Goal: Task Accomplishment & Management: Use online tool/utility

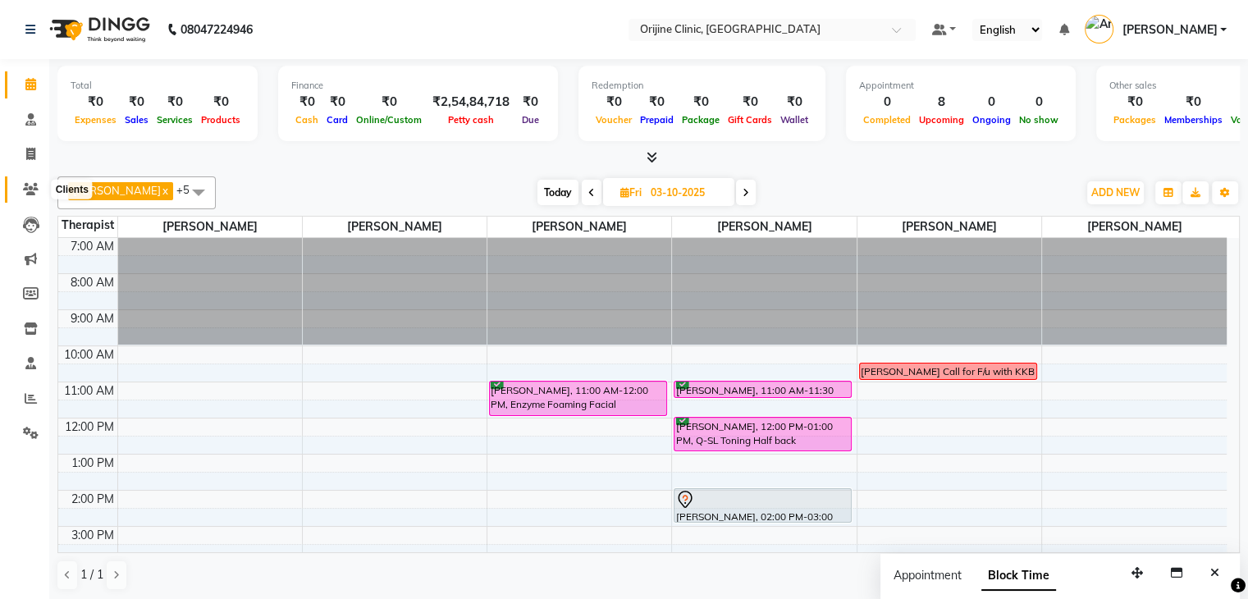
click at [25, 188] on icon at bounding box center [31, 189] width 16 height 12
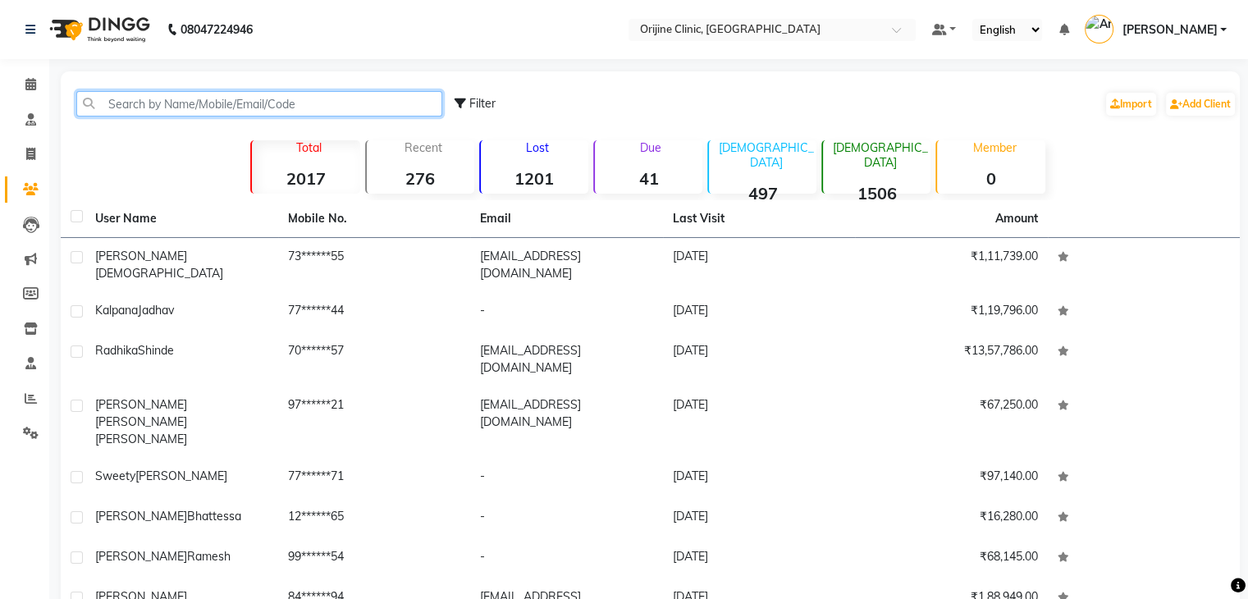
click at [231, 110] on input "text" at bounding box center [259, 103] width 366 height 25
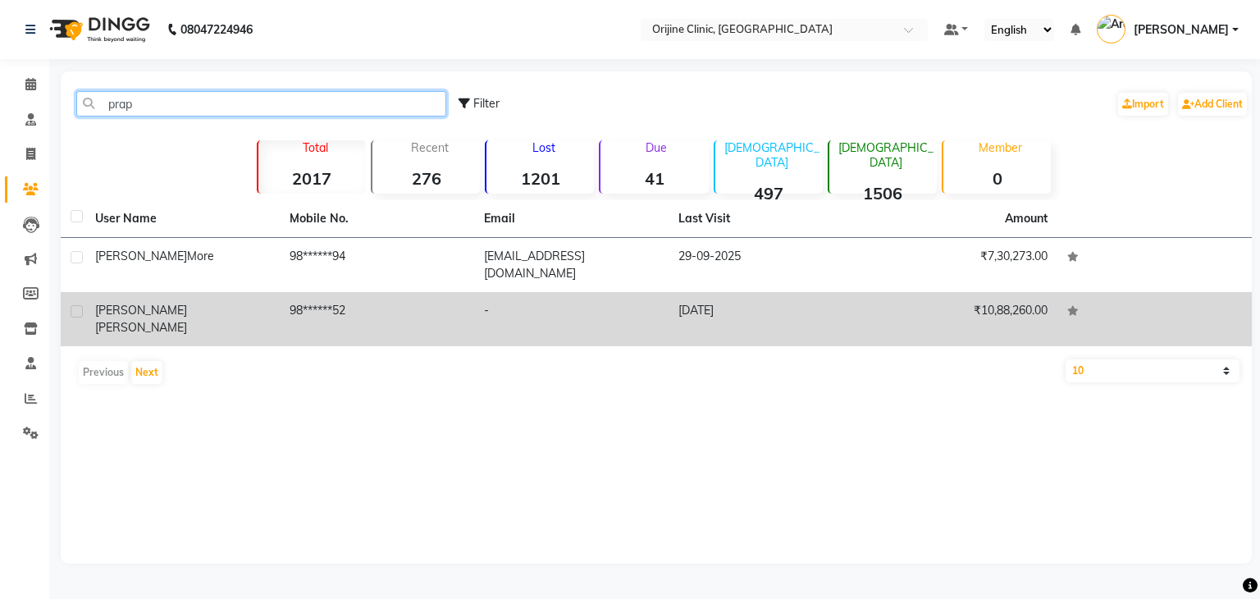
type input "prap"
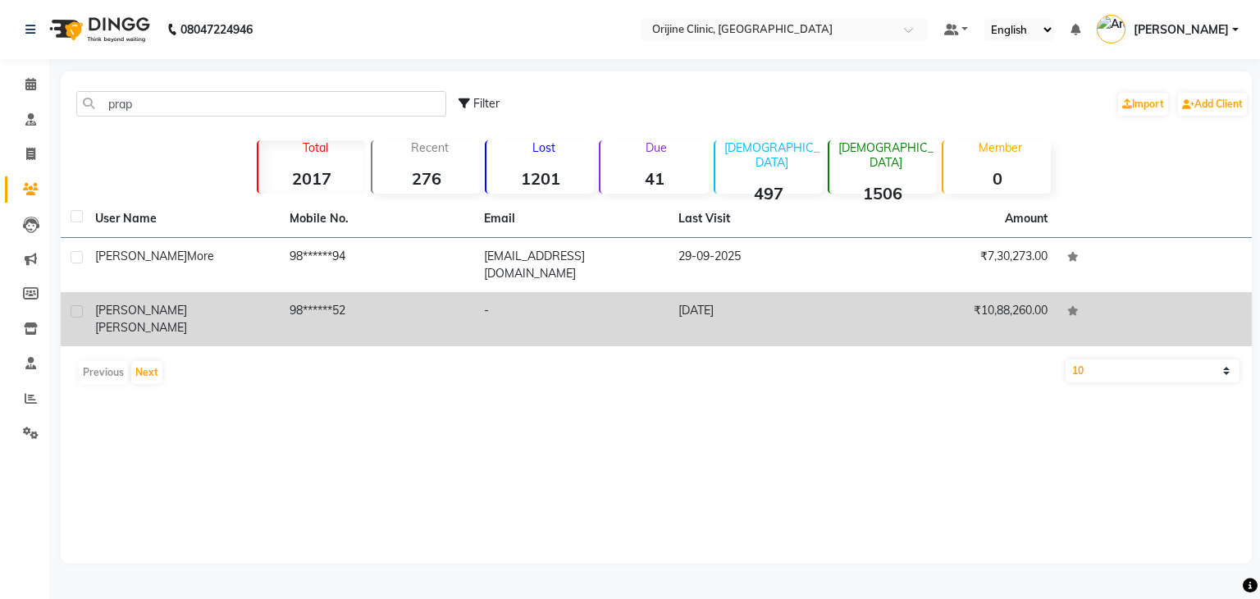
click at [189, 302] on div "[PERSON_NAME]" at bounding box center [182, 319] width 175 height 34
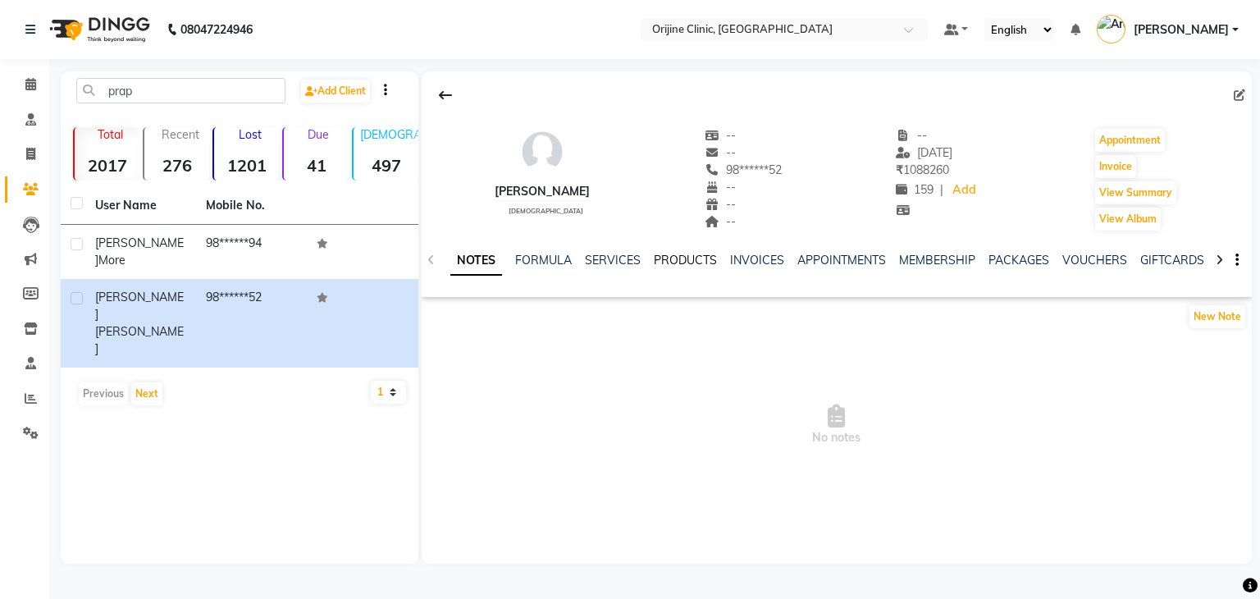
click at [670, 263] on link "PRODUCTS" at bounding box center [685, 260] width 63 height 15
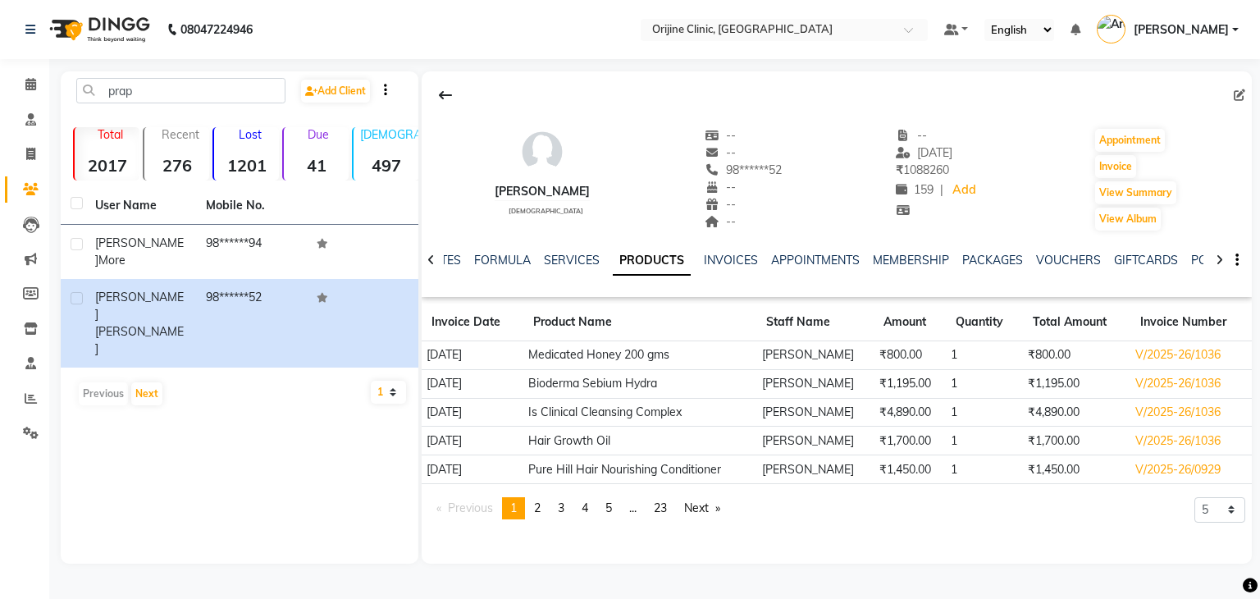
click at [535, 518] on pagination-controls "Previous page 1 / 23 You're on page 1 page 2 page 3 page 4 page 5 page ... page…" at bounding box center [578, 514] width 301 height 35
click at [541, 508] on span "2" at bounding box center [537, 508] width 7 height 15
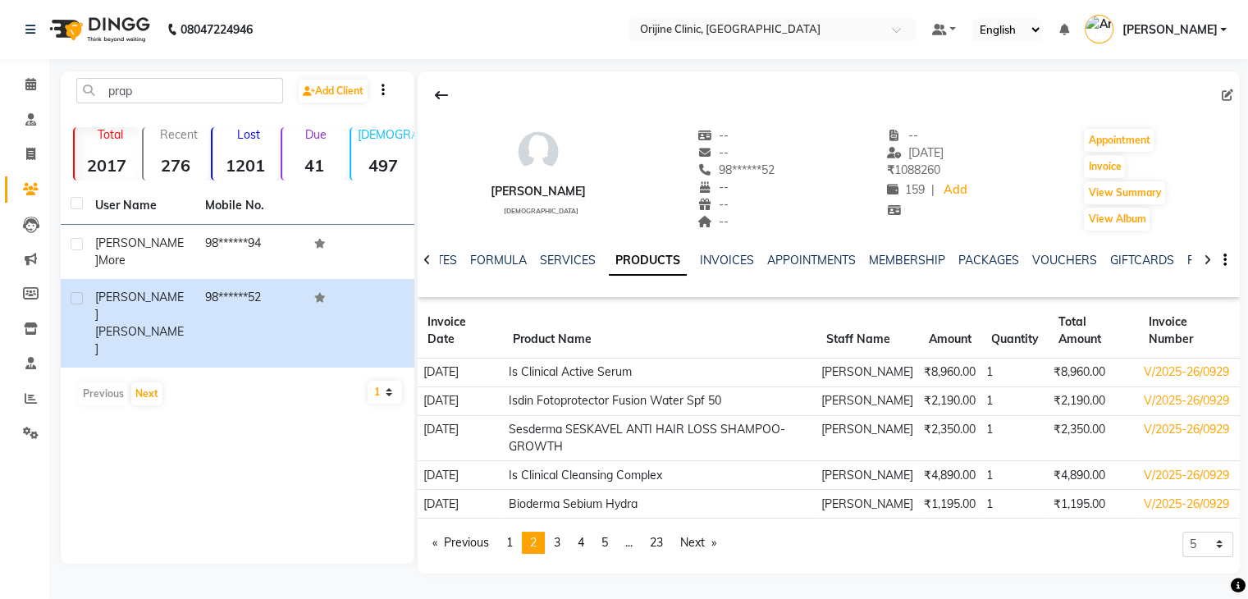
scroll to position [66, 0]
click at [26, 141] on link "Invoice" at bounding box center [24, 154] width 39 height 27
select select "service"
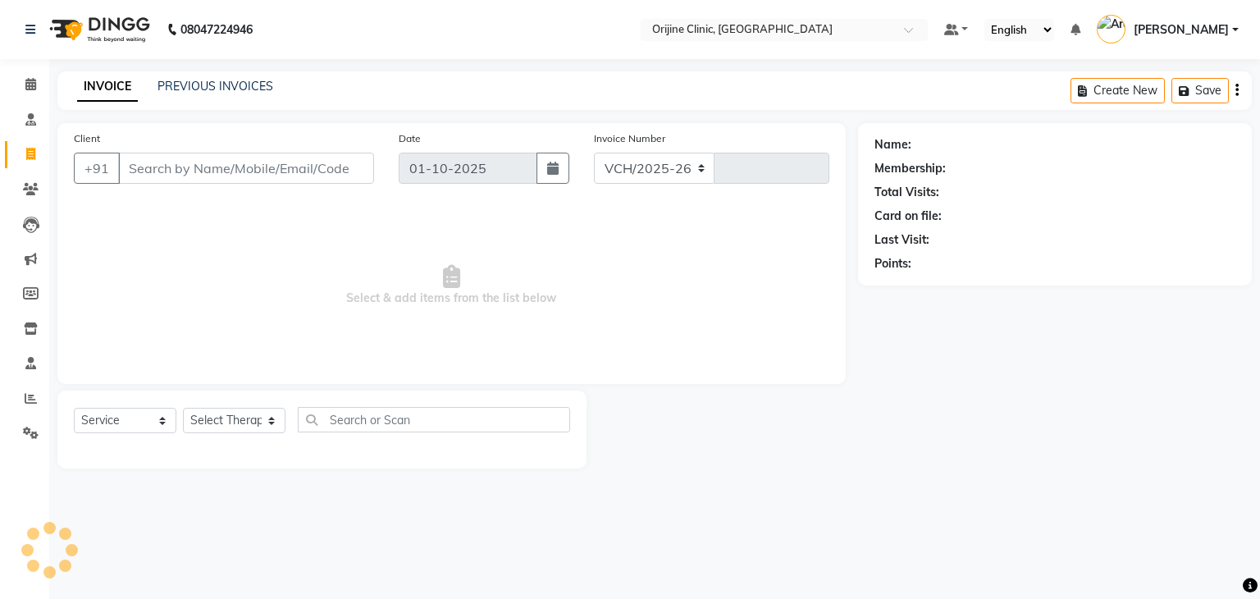
select select "702"
type input "1142"
click at [217, 170] on input "Client" at bounding box center [246, 168] width 256 height 31
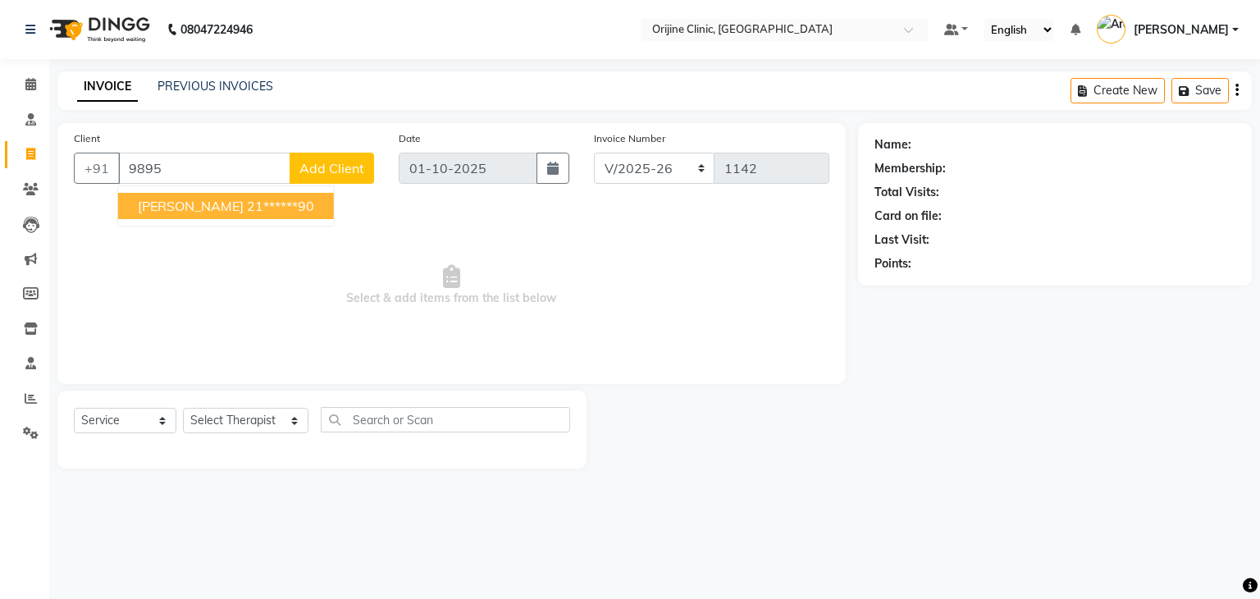
click at [254, 204] on ngb-highlight "21******90" at bounding box center [280, 206] width 67 height 16
type input "21******90"
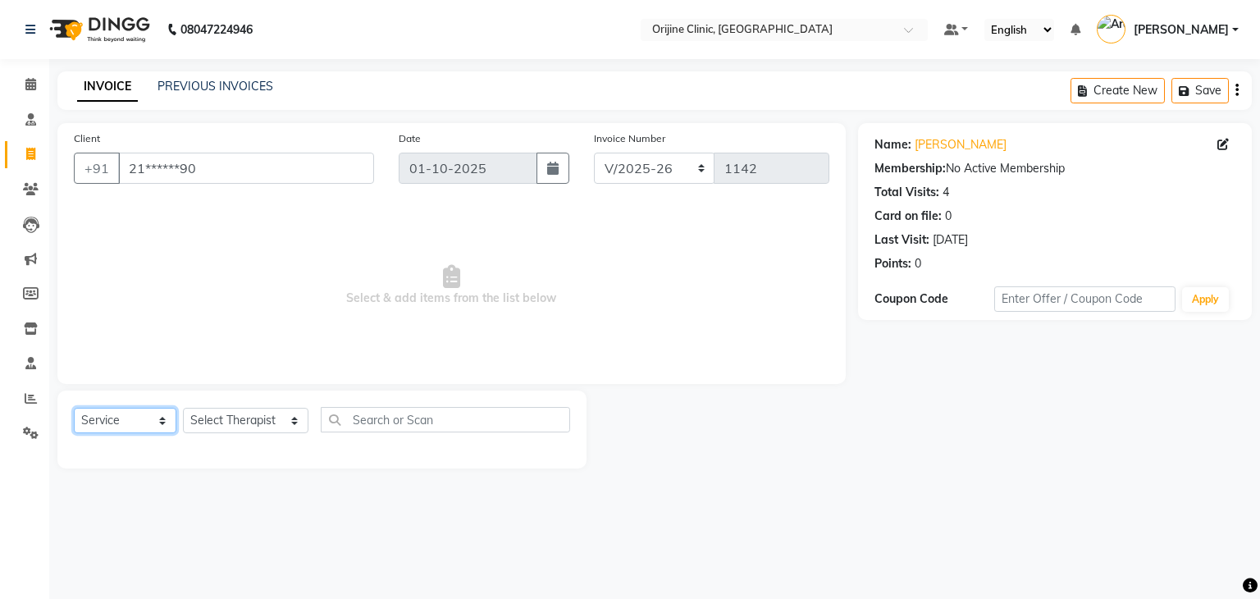
click at [107, 425] on select "Select Service Product Membership Package Voucher Prepaid Gift Card" at bounding box center [125, 420] width 103 height 25
select select "product"
click at [74, 409] on select "Select Service Product Membership Package Voucher Prepaid Gift Card" at bounding box center [125, 420] width 103 height 25
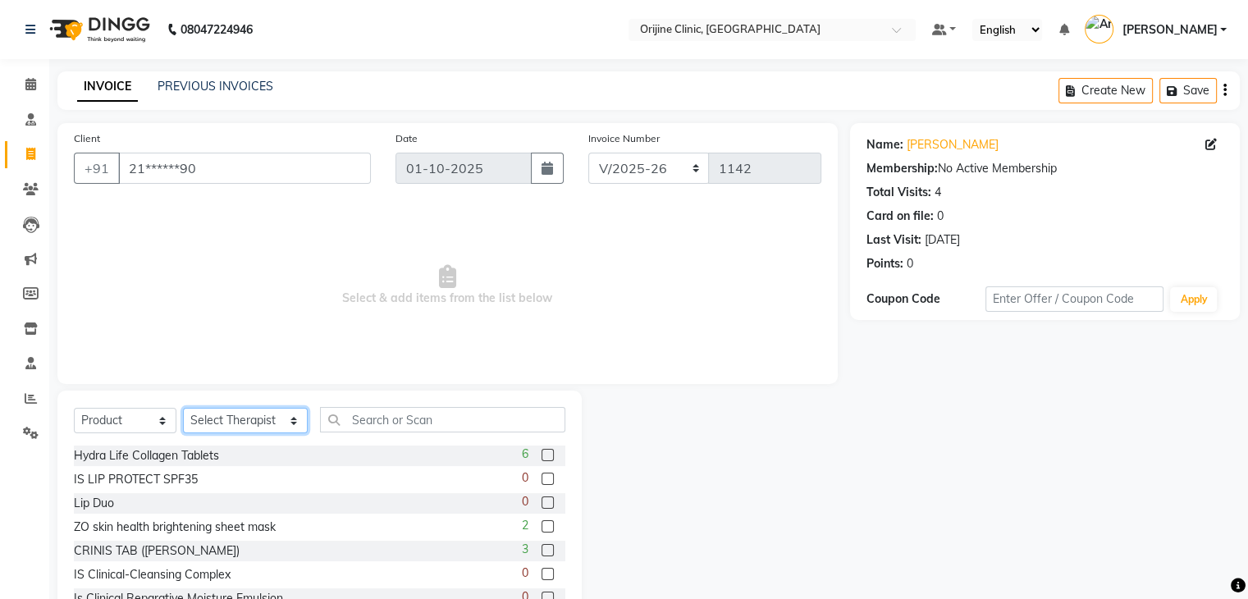
click at [230, 427] on select "Select Therapist [PERSON_NAME] [PERSON_NAME] [PERSON_NAME] Front Desk [PERSON_N…" at bounding box center [245, 420] width 125 height 25
select select "10776"
click at [183, 409] on select "Select Therapist [PERSON_NAME] [PERSON_NAME] [PERSON_NAME] Front Desk [PERSON_N…" at bounding box center [245, 420] width 125 height 25
click at [336, 418] on input "text" at bounding box center [442, 419] width 245 height 25
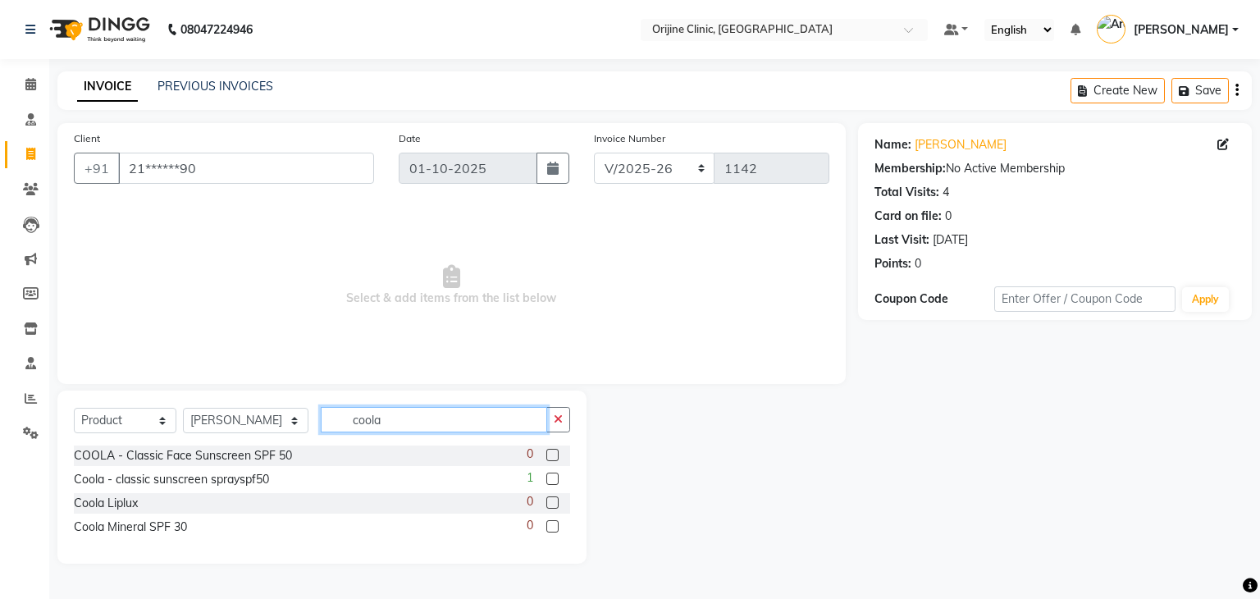
type input "coola"
click at [555, 501] on label at bounding box center [552, 502] width 12 height 12
click at [555, 501] on input "checkbox" at bounding box center [551, 503] width 11 height 11
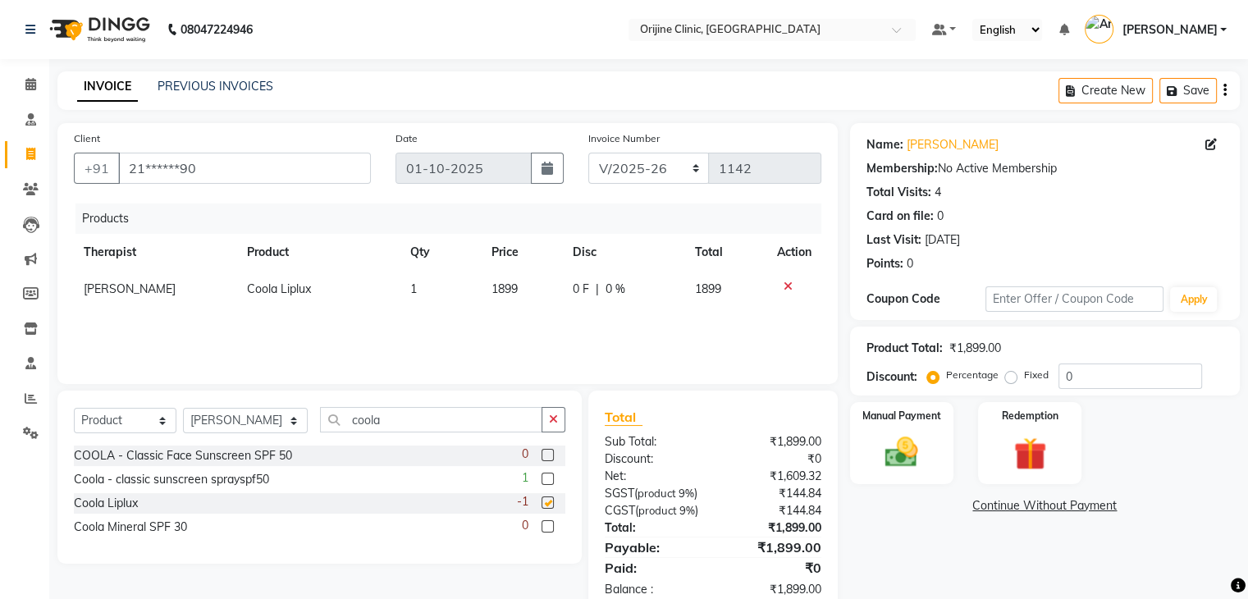
checkbox input "false"
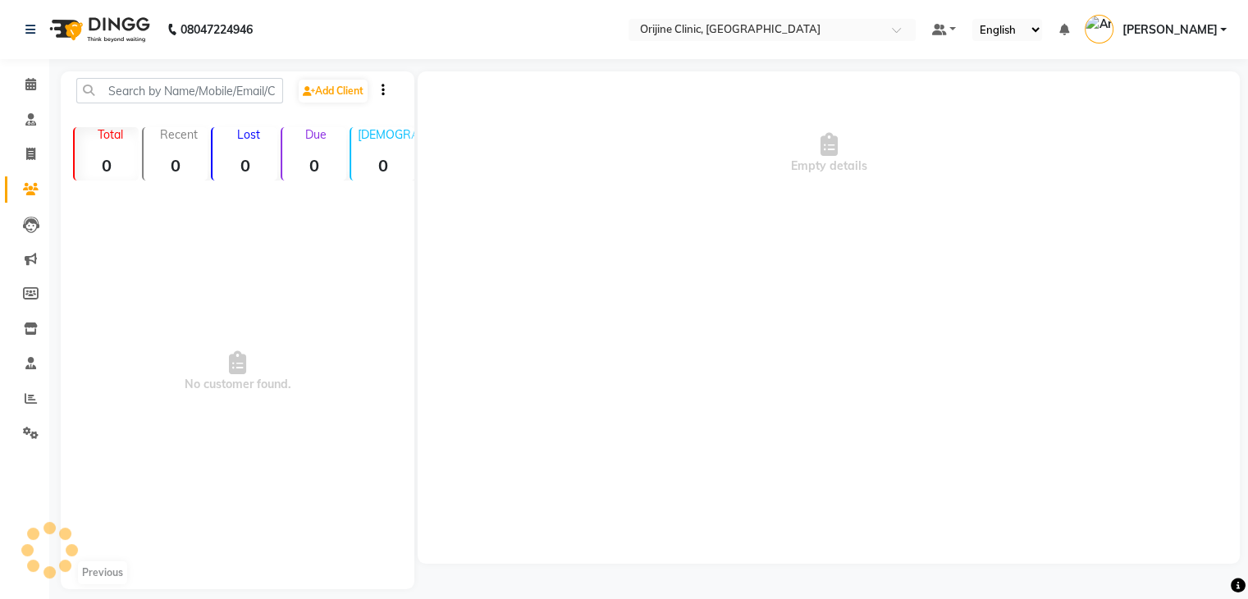
scroll to position [15, 0]
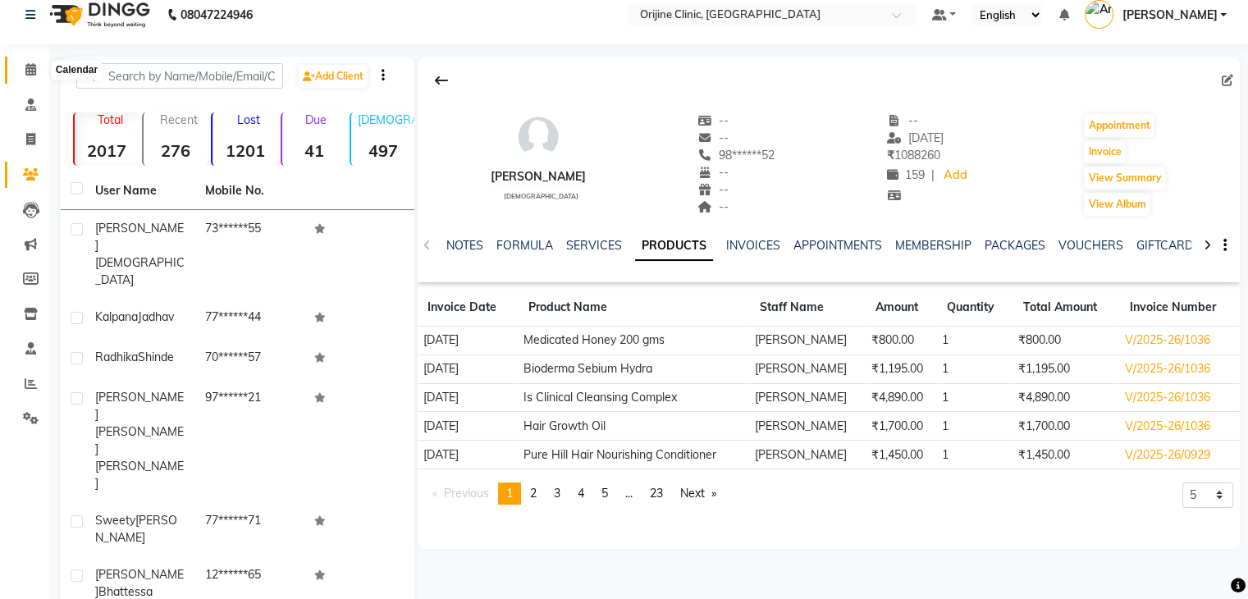
click at [34, 73] on icon at bounding box center [30, 69] width 11 height 12
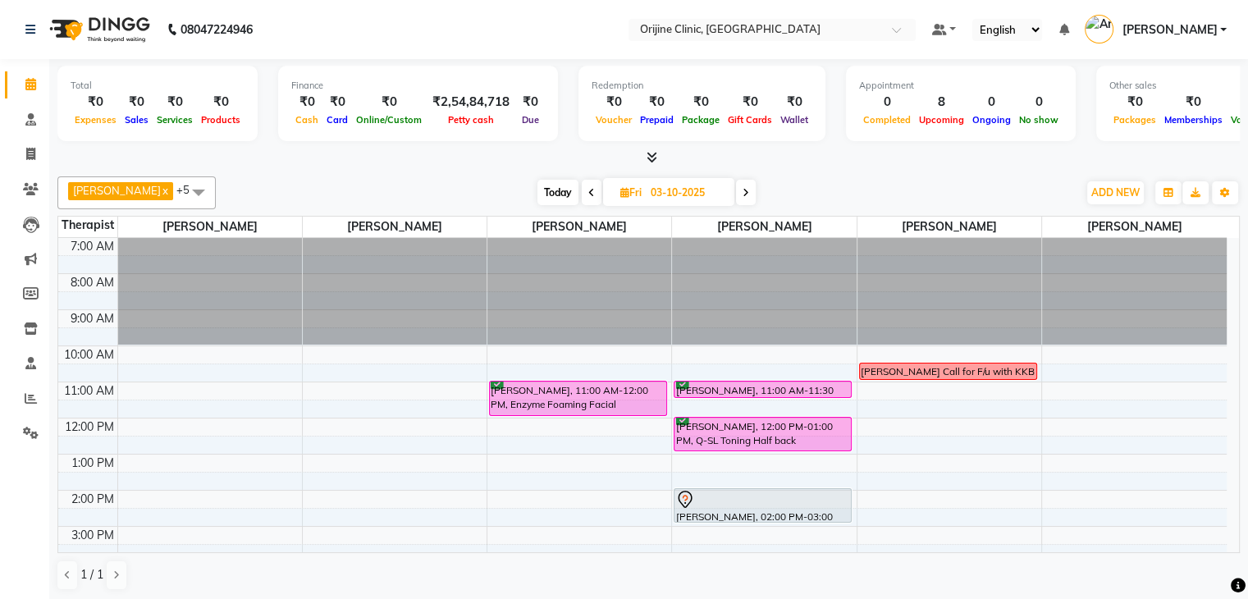
click at [548, 199] on span "Today" at bounding box center [557, 192] width 41 height 25
type input "01-10-2025"
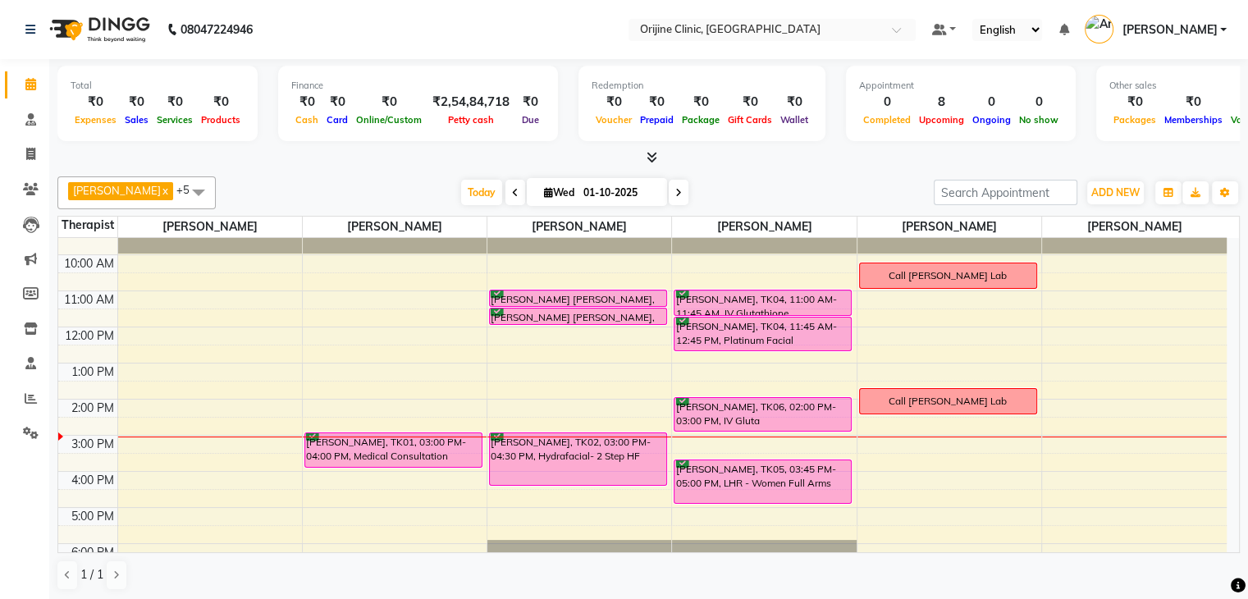
scroll to position [98, 0]
